Goal: Task Accomplishment & Management: Manage account settings

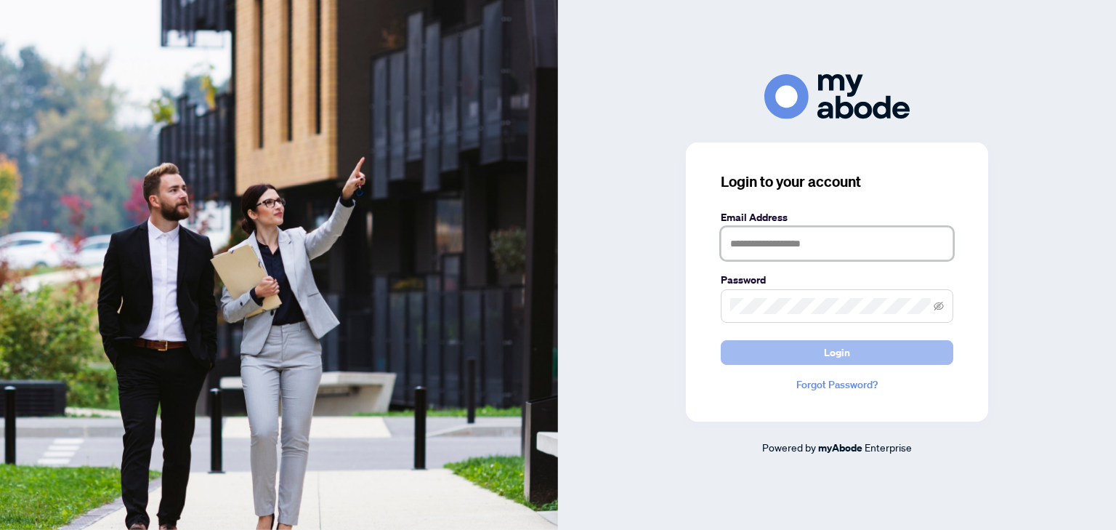
type input "**********"
click at [864, 343] on button "Login" at bounding box center [837, 352] width 233 height 25
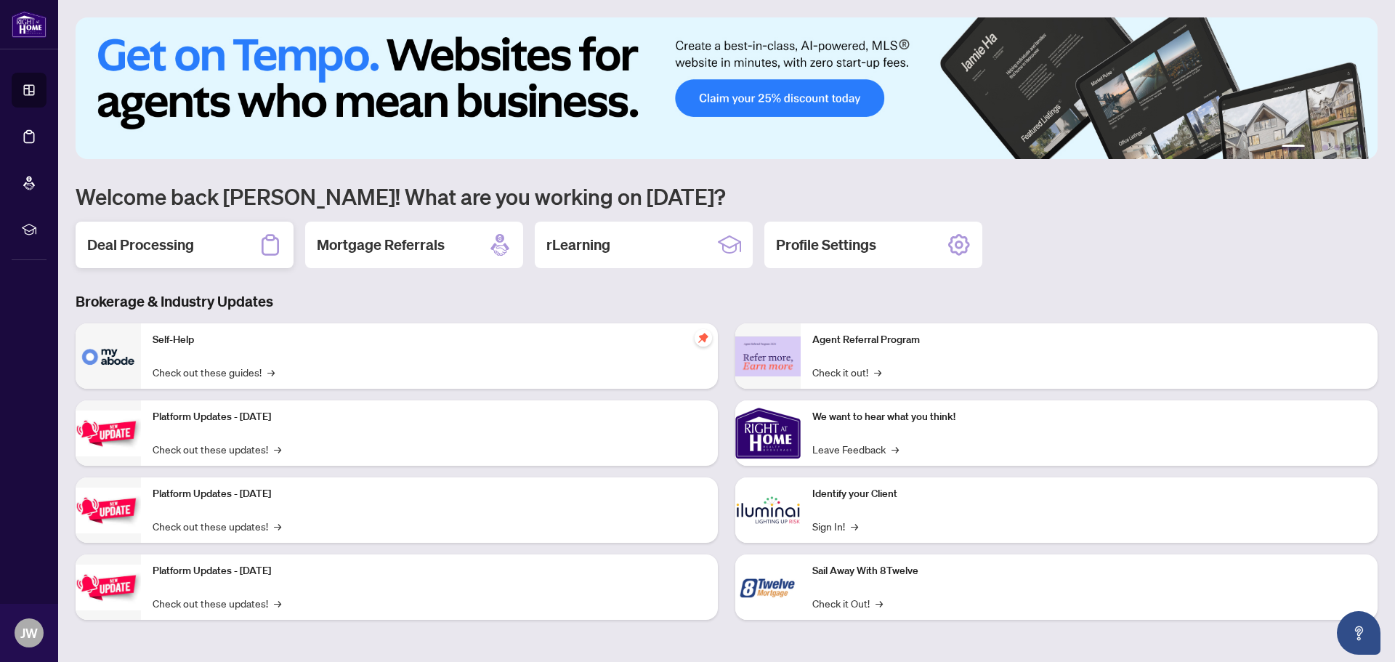
click at [209, 249] on div "Deal Processing" at bounding box center [185, 245] width 218 height 47
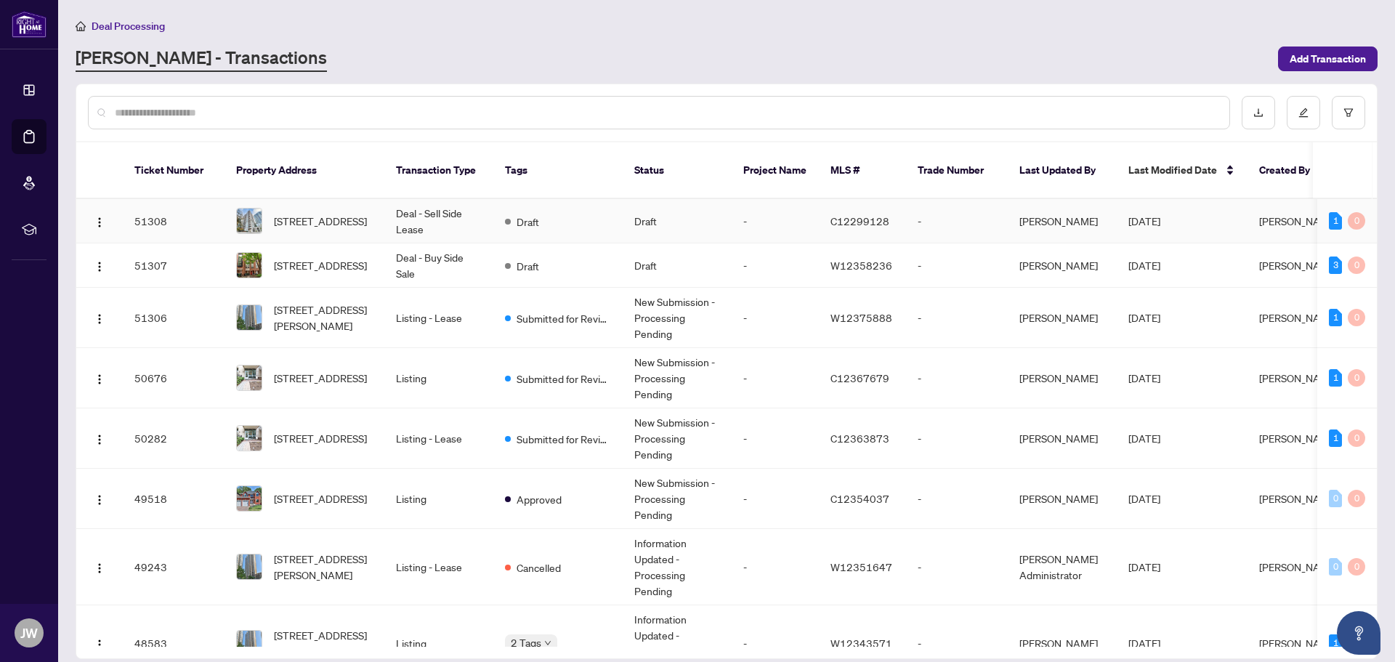
click at [451, 209] on td "Deal - Sell Side Lease" at bounding box center [438, 221] width 109 height 44
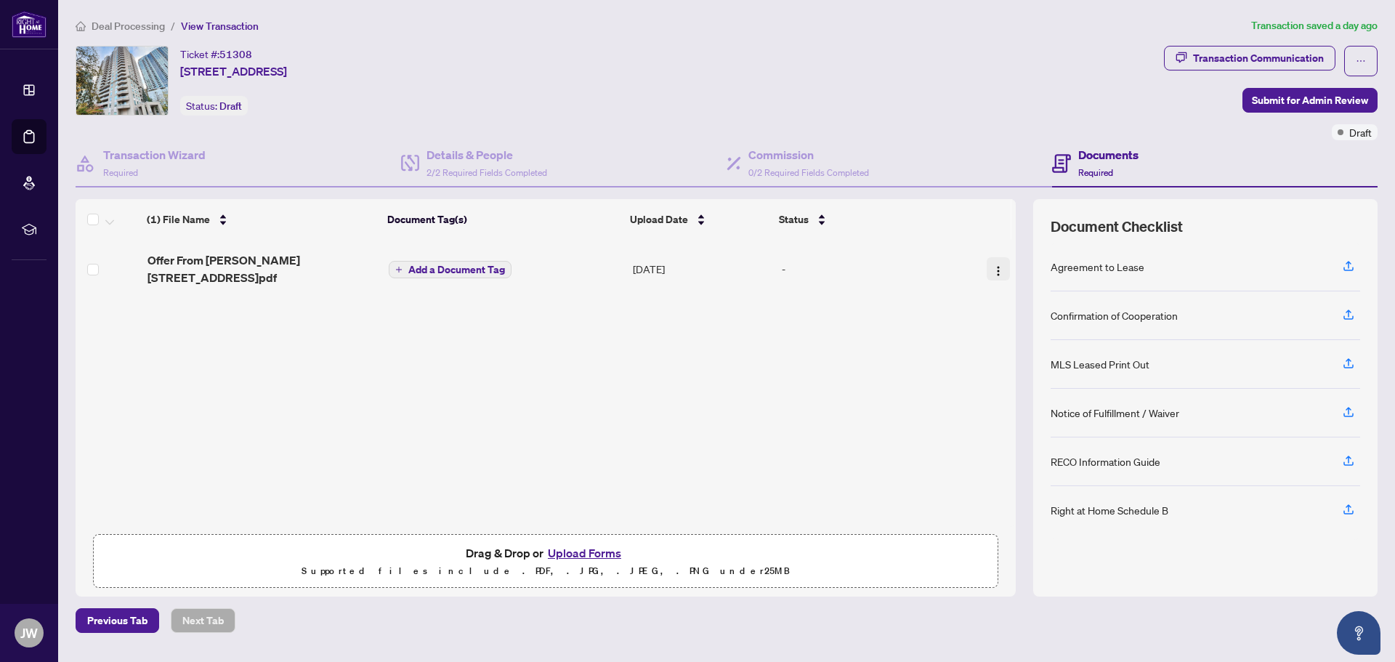
click at [990, 279] on button "button" at bounding box center [998, 268] width 23 height 23
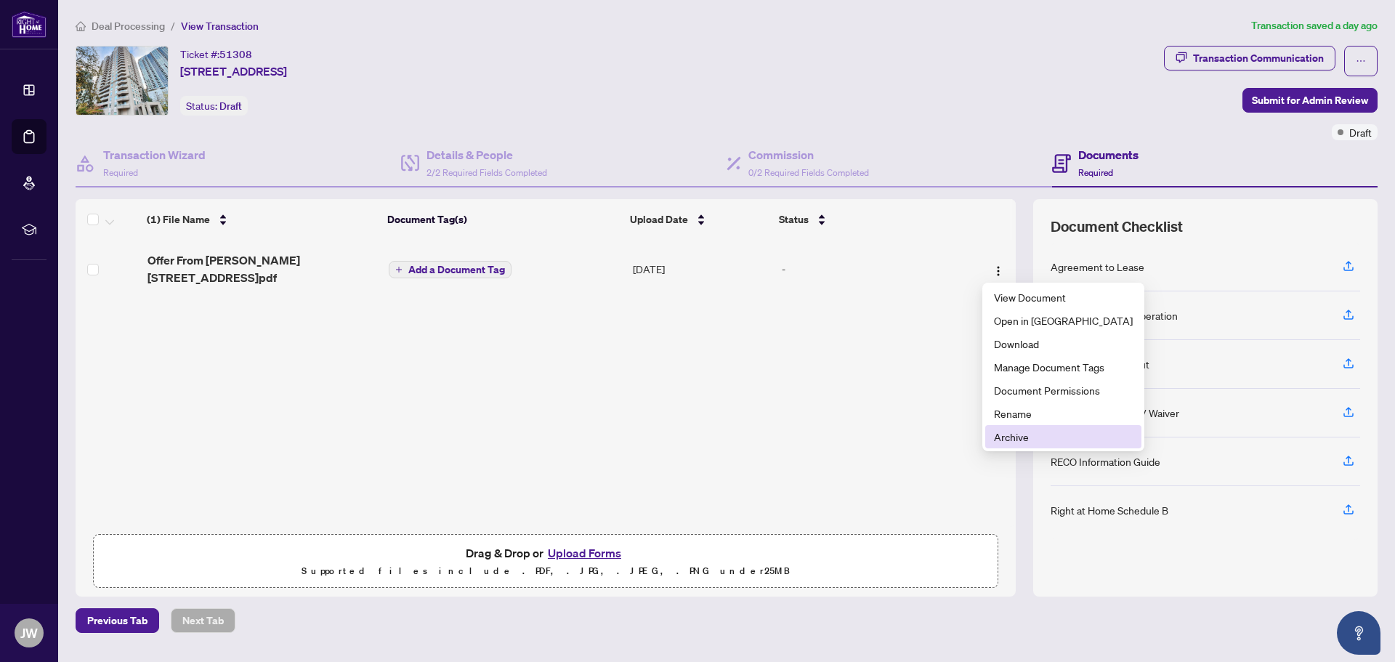
click at [1103, 441] on span "Archive" at bounding box center [1063, 437] width 139 height 16
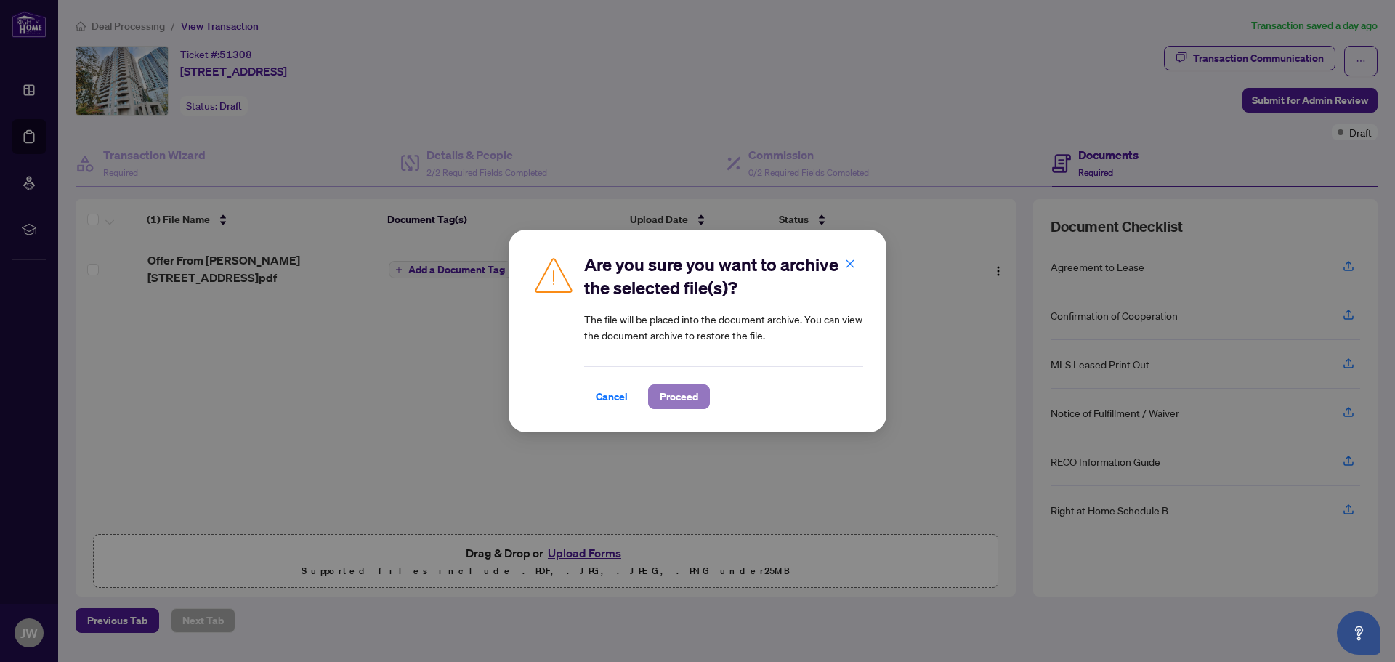
click at [698, 398] on button "Proceed" at bounding box center [679, 396] width 62 height 25
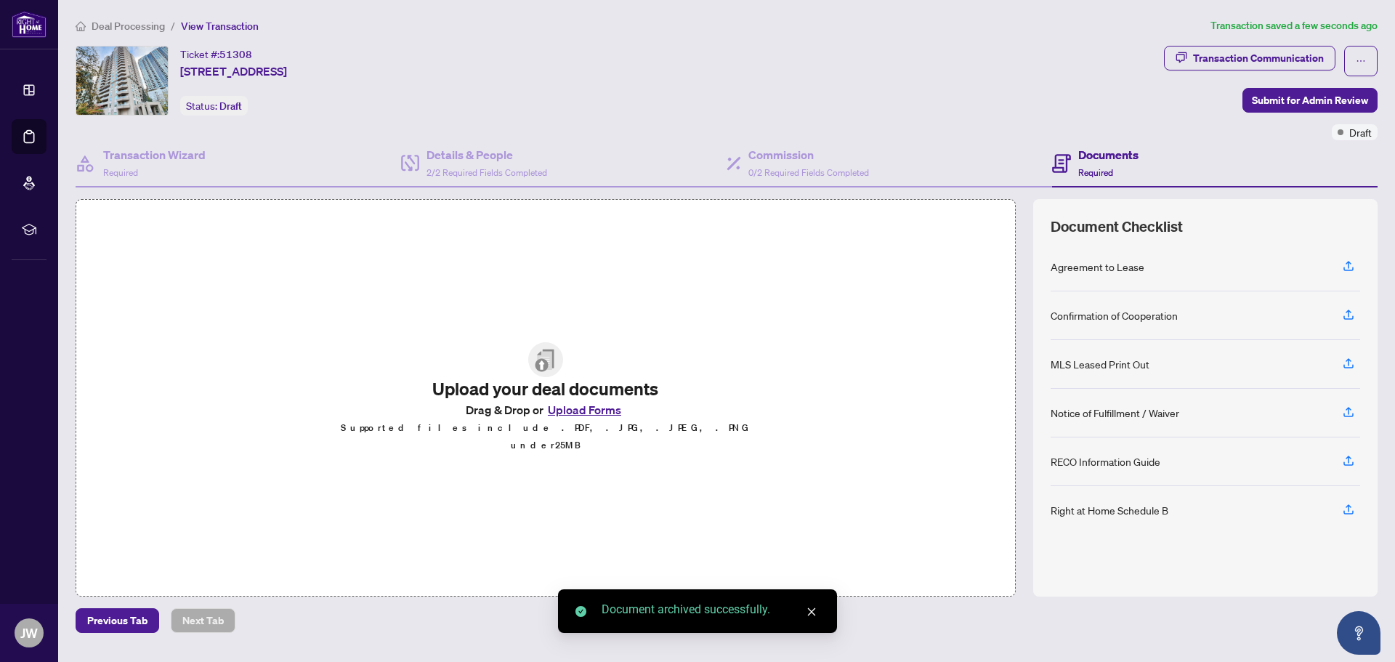
click at [593, 555] on div "Upload your deal documents Drag & Drop or Upload Forms Supported files include …" at bounding box center [546, 398] width 941 height 398
click at [587, 419] on button "Upload Forms" at bounding box center [585, 409] width 82 height 19
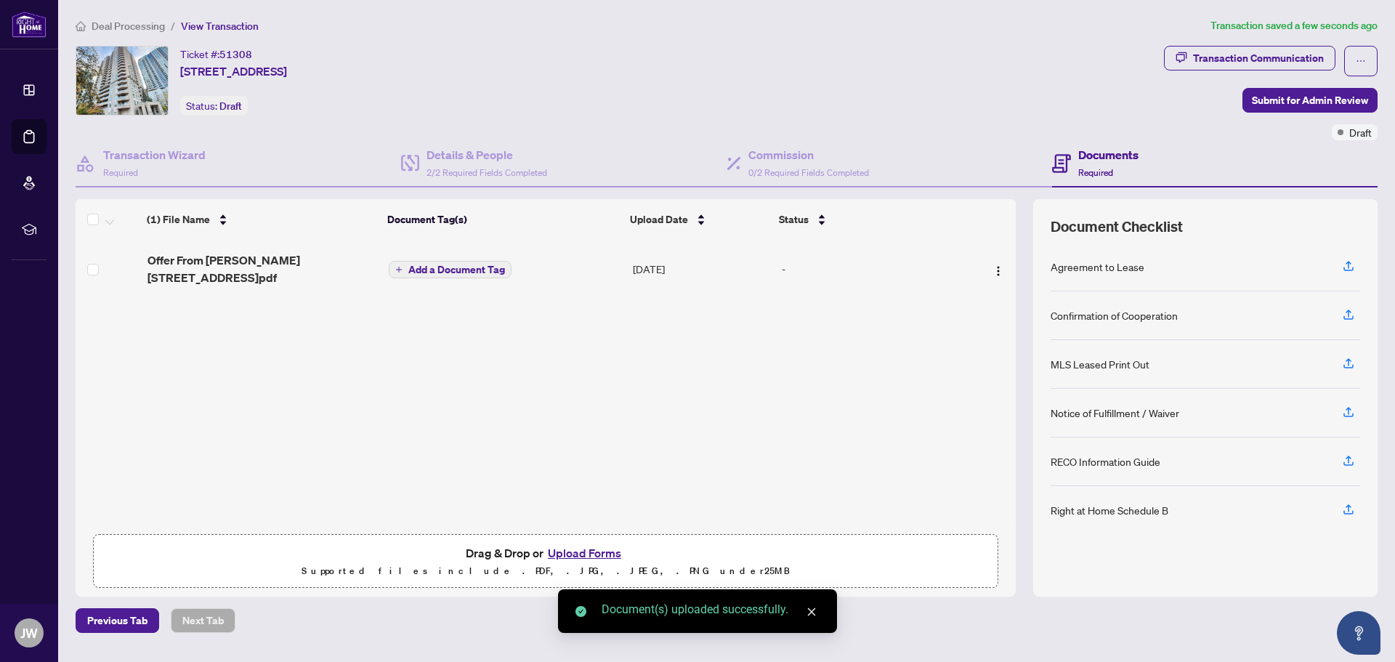
click at [607, 546] on button "Upload Forms" at bounding box center [585, 553] width 82 height 19
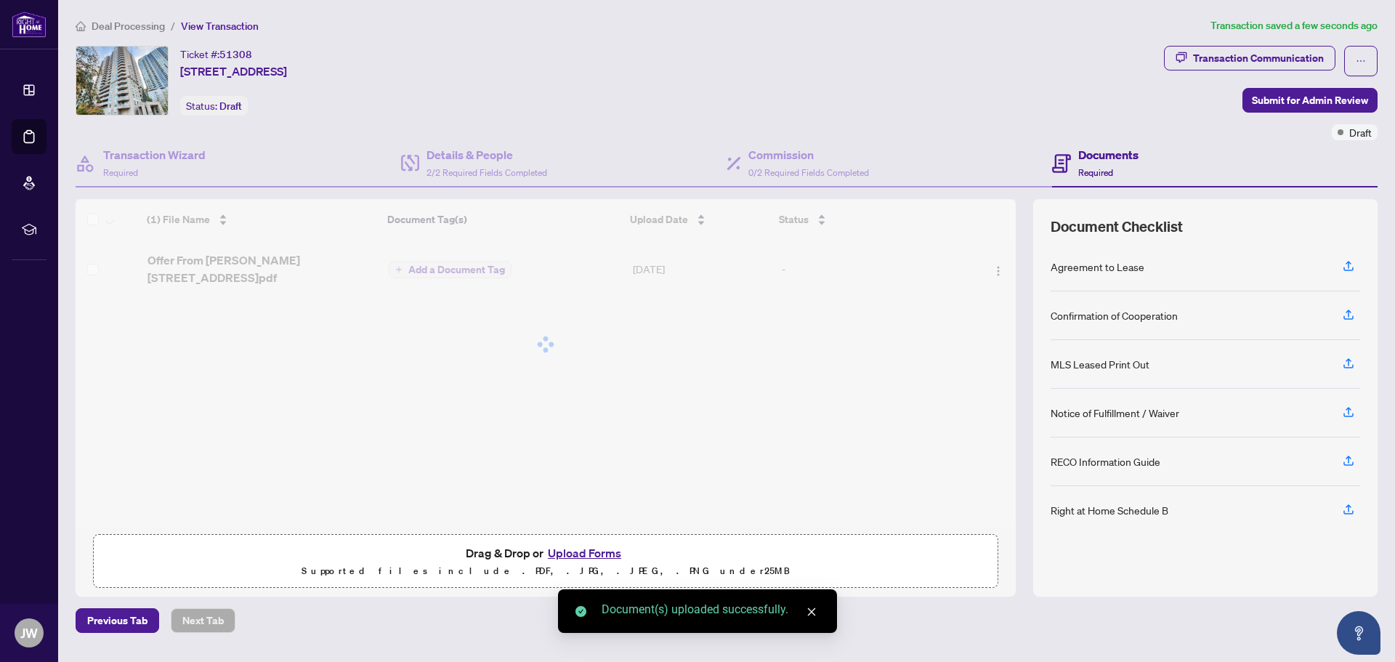
click at [595, 555] on button "Upload Forms" at bounding box center [585, 553] width 82 height 19
